Goal: Use online tool/utility: Utilize a website feature to perform a specific function

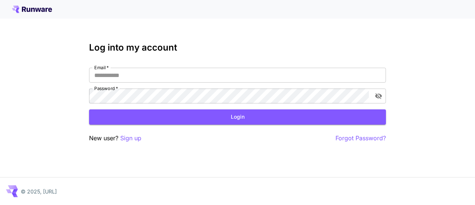
type input "**********"
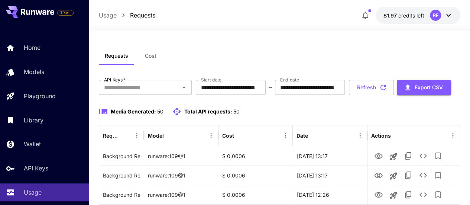
click at [150, 56] on span "Cost" at bounding box center [151, 55] width 12 height 7
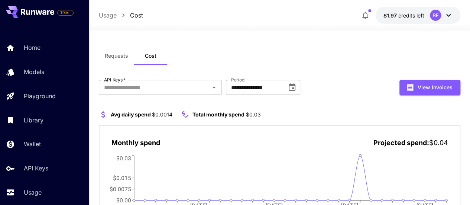
click at [122, 54] on span "Requests" at bounding box center [116, 55] width 23 height 7
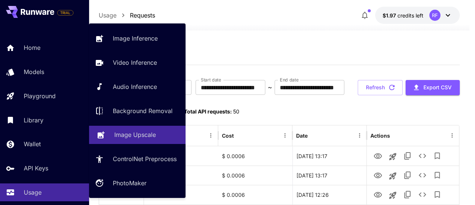
click at [113, 132] on link "Image Upscale" at bounding box center [137, 135] width 97 height 18
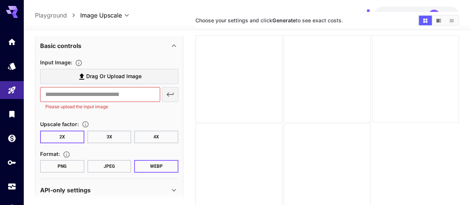
scroll to position [59, 0]
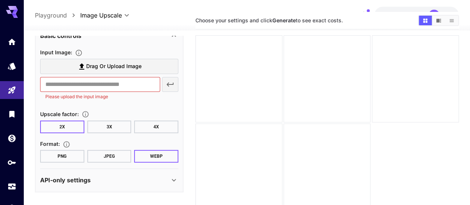
click at [69, 183] on p "API-only settings" at bounding box center [65, 179] width 50 height 9
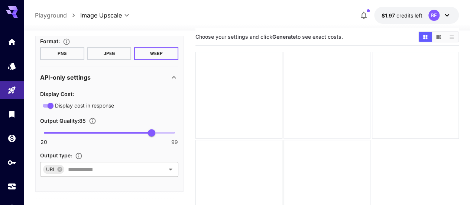
scroll to position [0, 0]
